Goal: Task Accomplishment & Management: Manage account settings

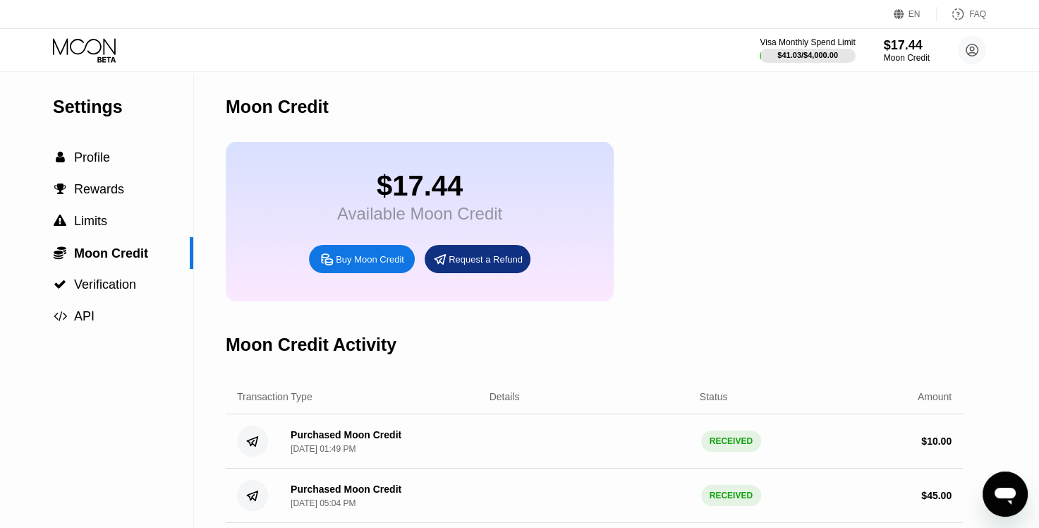
click at [386, 202] on div "$17.44" at bounding box center [419, 186] width 165 height 32
click at [126, 151] on div " Profile" at bounding box center [96, 158] width 193 height 32
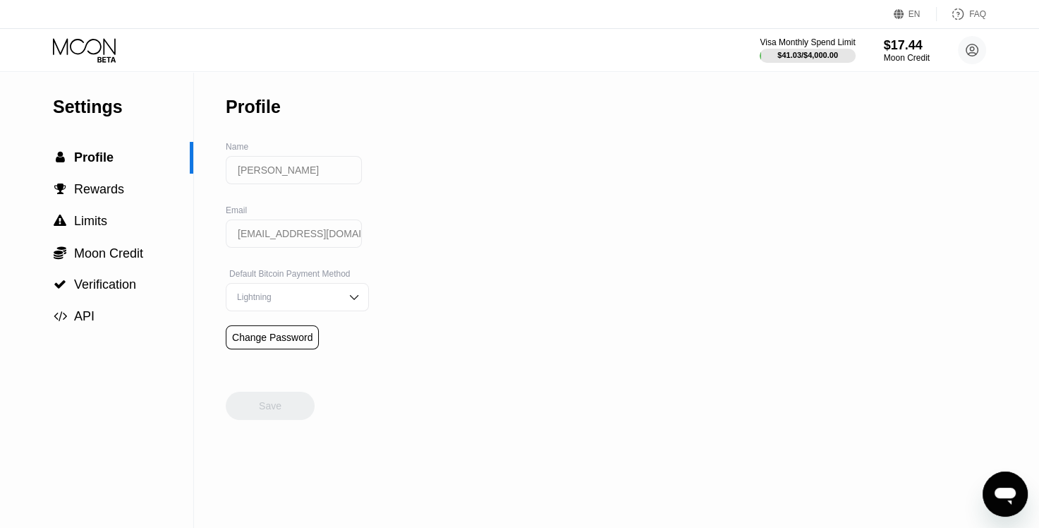
click at [85, 107] on div "Settings" at bounding box center [123, 107] width 140 height 20
click at [88, 47] on icon at bounding box center [86, 50] width 66 height 25
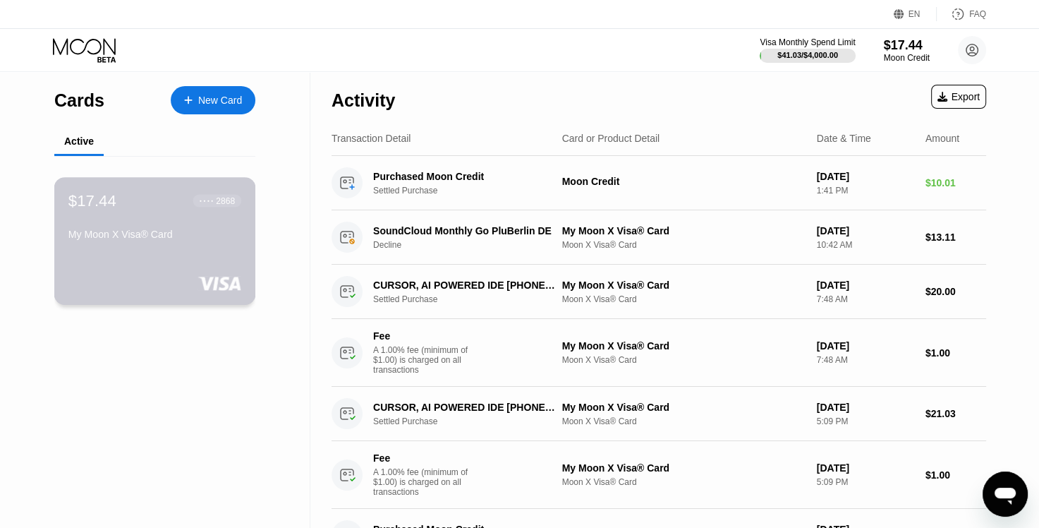
click at [150, 235] on div "My Moon X Visa® Card" at bounding box center [154, 234] width 173 height 11
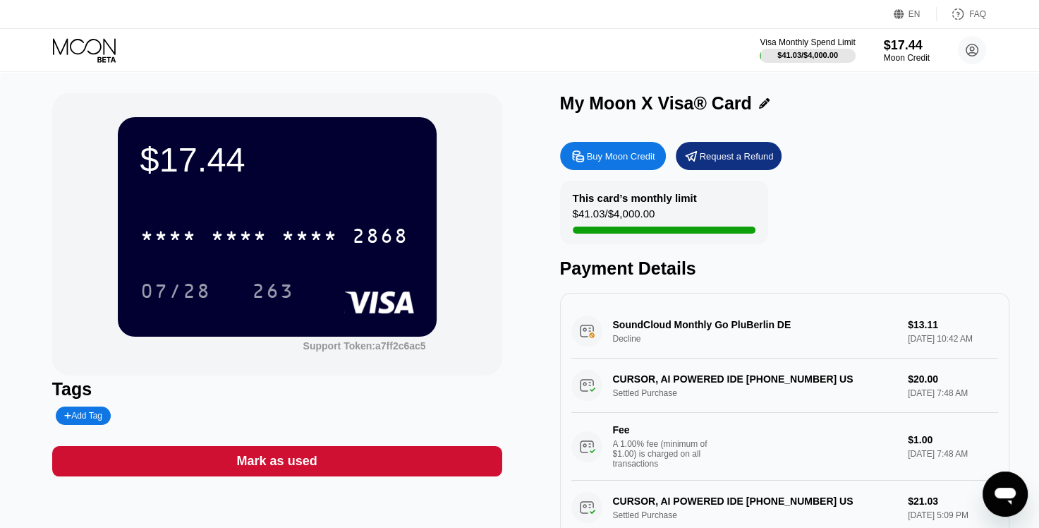
click at [587, 333] on div "SoundCloud Monthly Go PluBerlin DE Decline $13.11 [DATE] 10:42 AM" at bounding box center [786, 331] width 428 height 54
